Goal: Navigation & Orientation: Find specific page/section

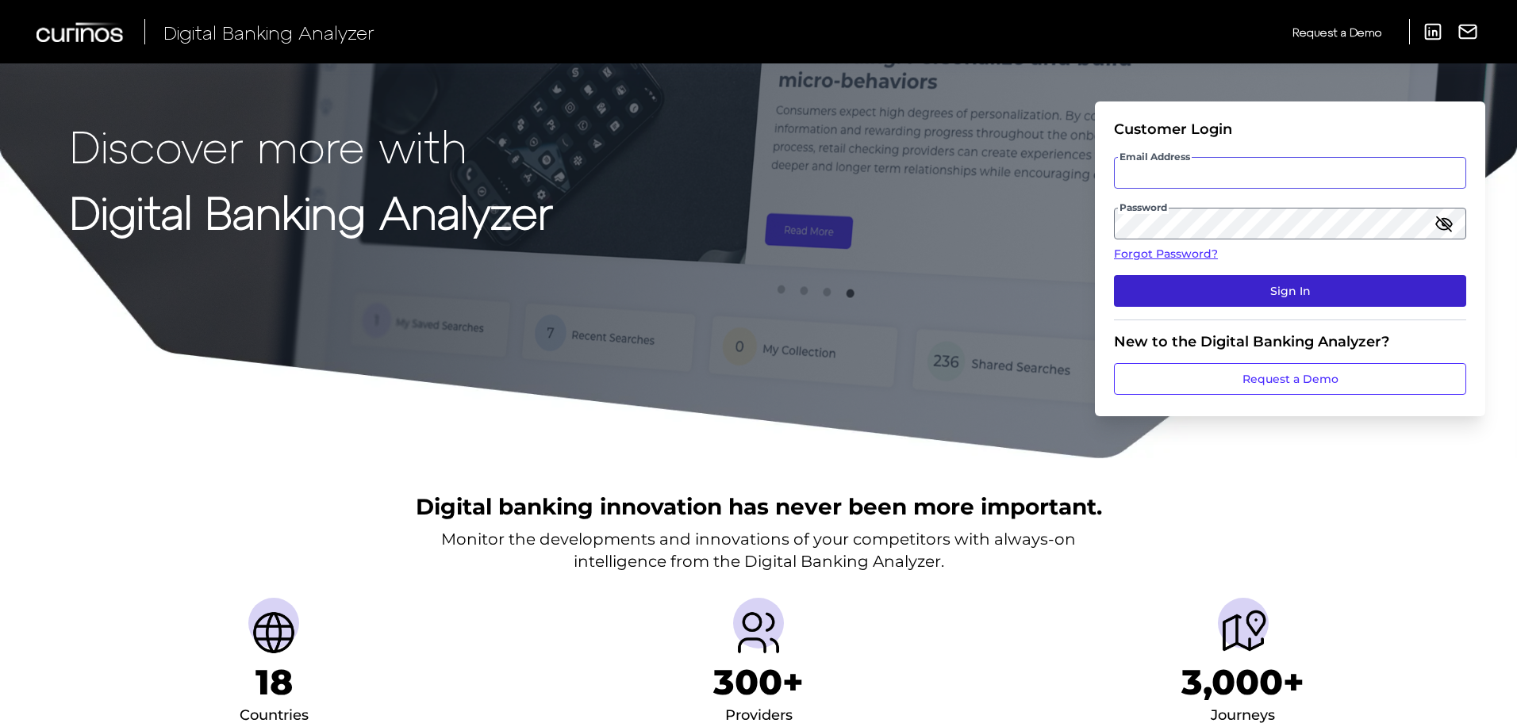
type input "[EMAIL_ADDRESS][PERSON_NAME][DOMAIN_NAME]"
click at [1310, 288] on button "Sign In" at bounding box center [1290, 291] width 352 height 32
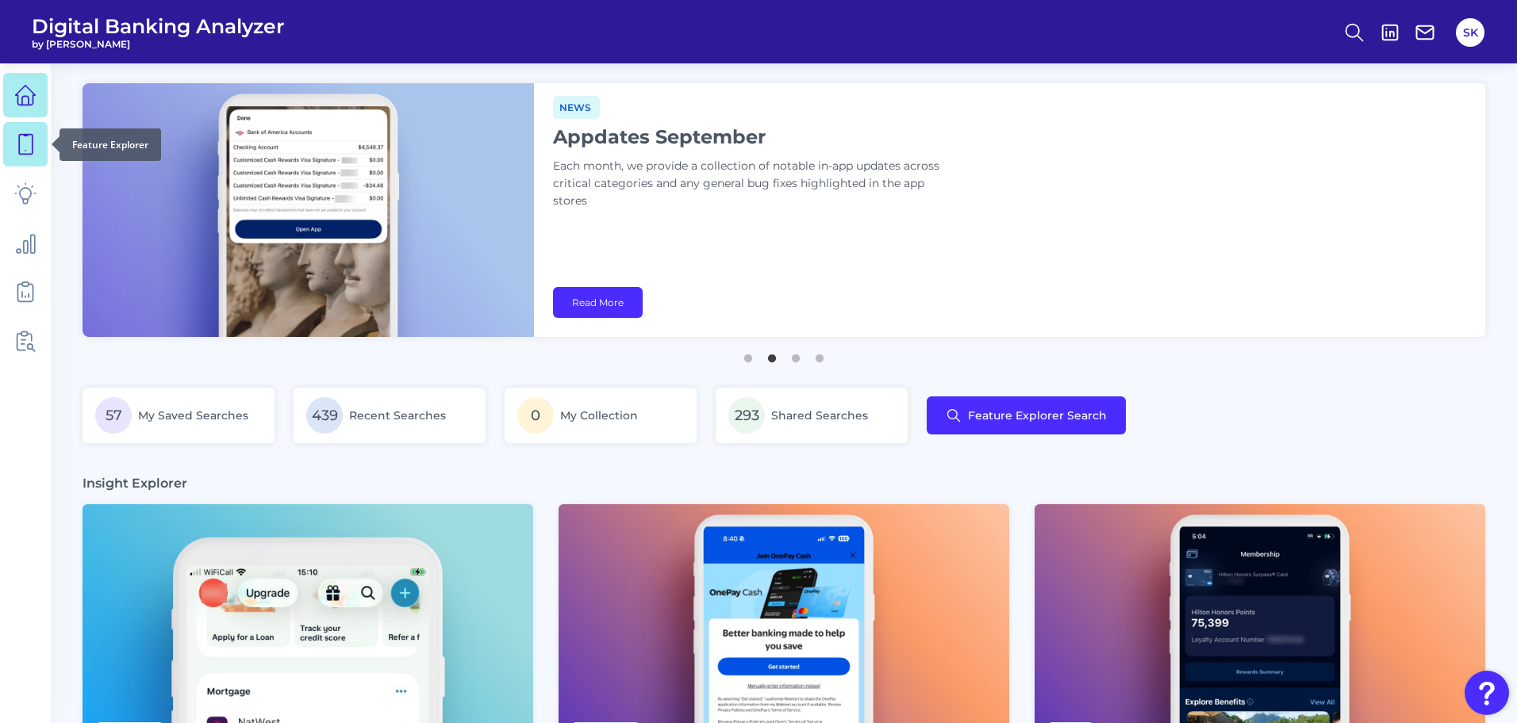
click at [24, 147] on icon at bounding box center [25, 144] width 22 height 22
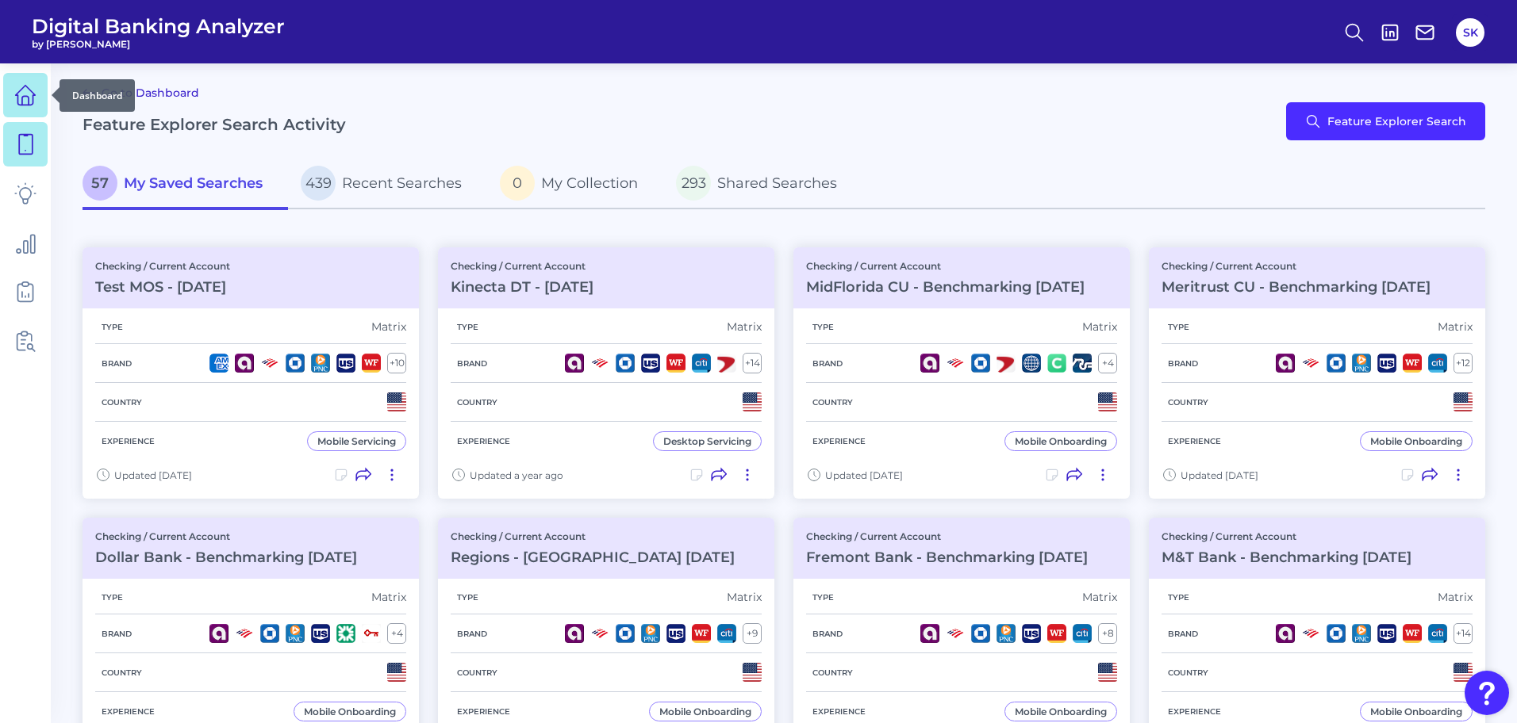
click at [17, 94] on icon at bounding box center [26, 96] width 20 height 20
